Goal: Find specific page/section: Find specific page/section

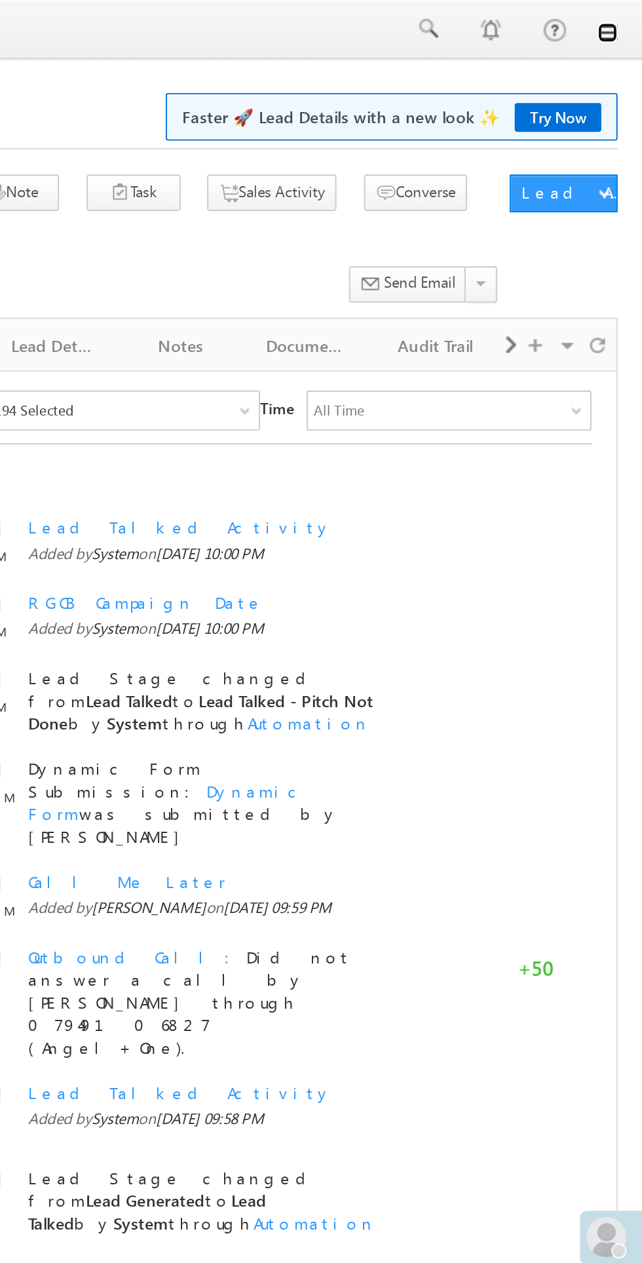
click at [625, 17] on link at bounding box center [624, 17] width 10 height 10
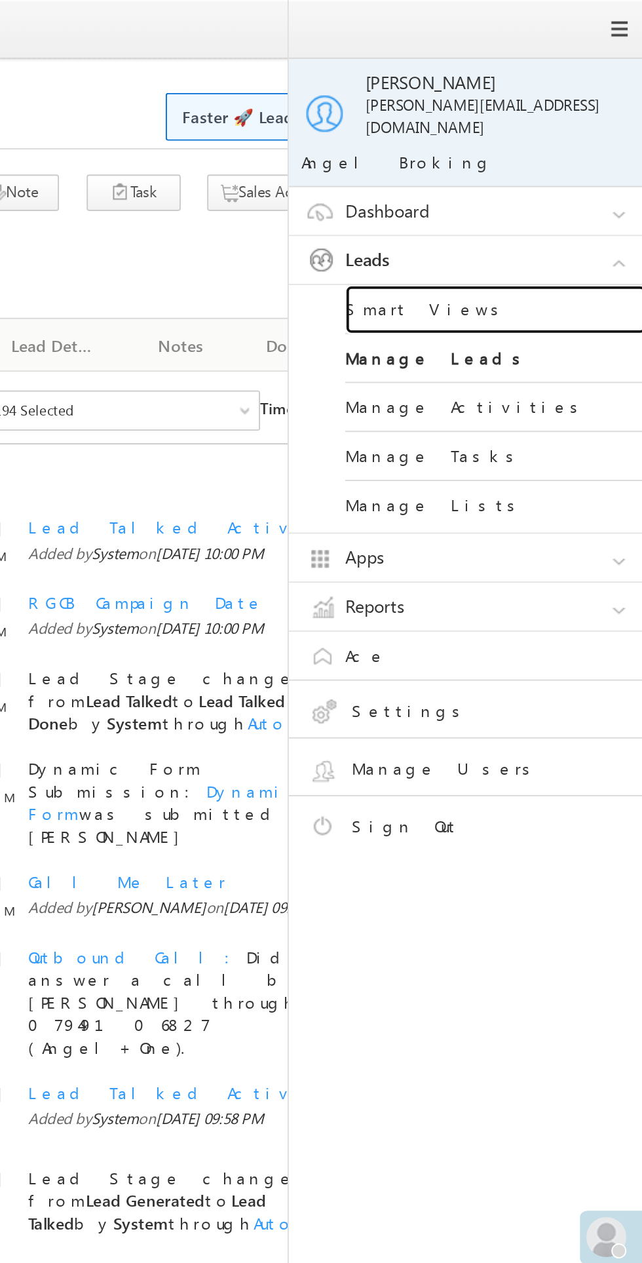
click at [532, 149] on link "Smart Views" at bounding box center [565, 162] width 157 height 26
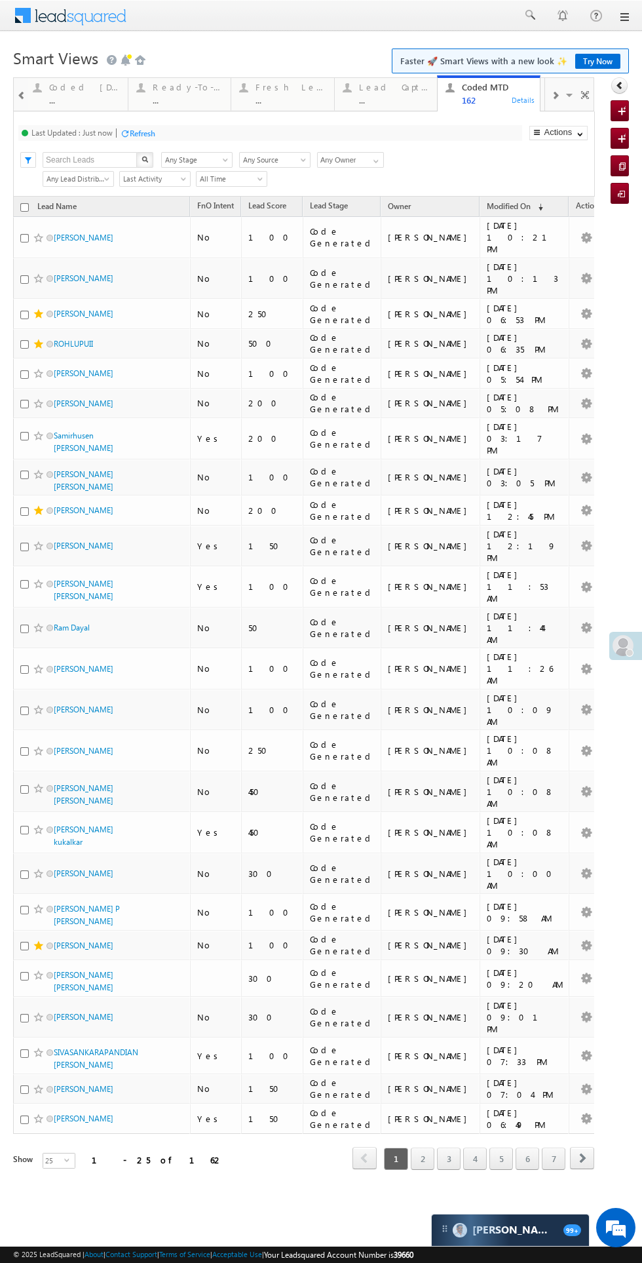
click at [79, 87] on div "Coded Today" at bounding box center [84, 87] width 71 height 10
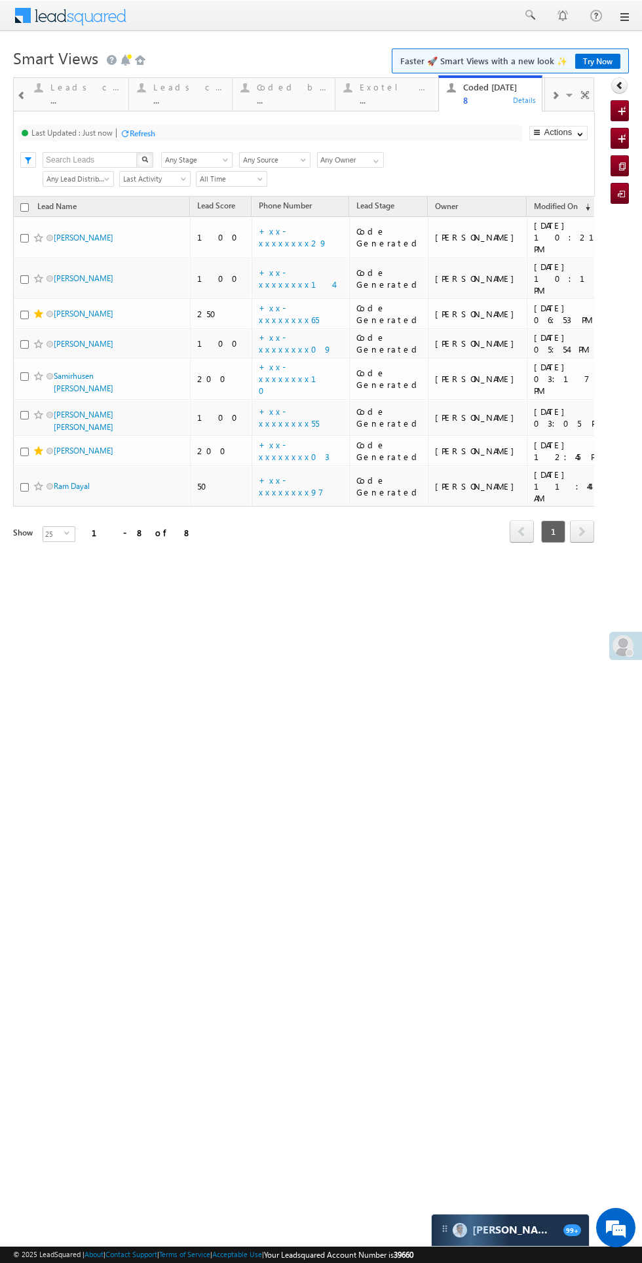
click at [626, 612] on html "Menu Bikash Das bikas h.das @ange lbrok ing.c om" at bounding box center [321, 306] width 642 height 612
click at [148, 138] on div "Refresh" at bounding box center [143, 133] width 26 height 10
